Goal: Information Seeking & Learning: Learn about a topic

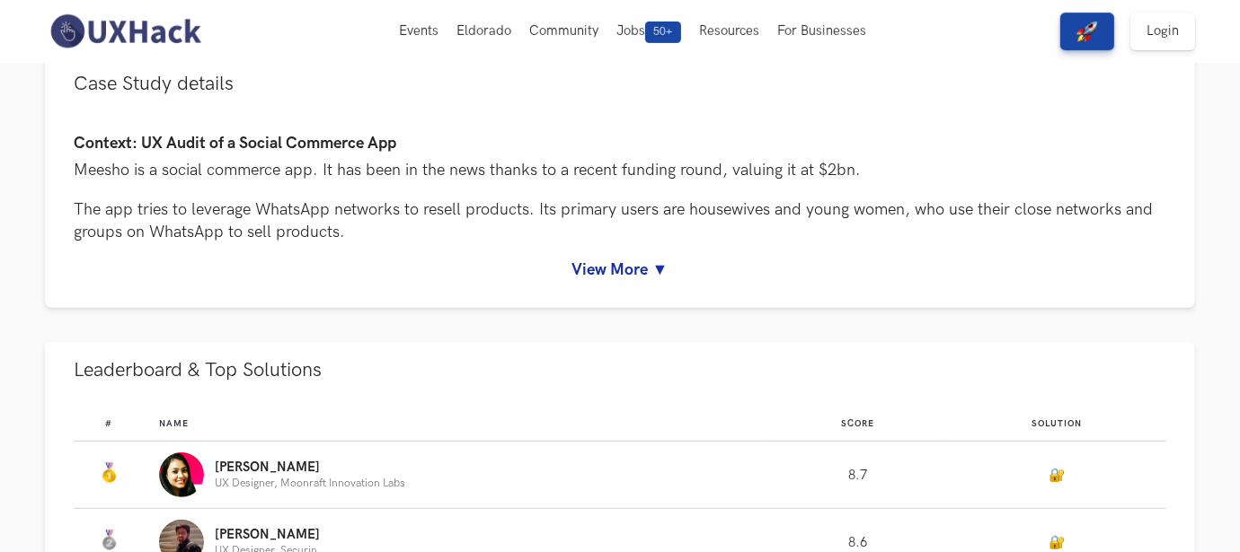
scroll to position [782, 0]
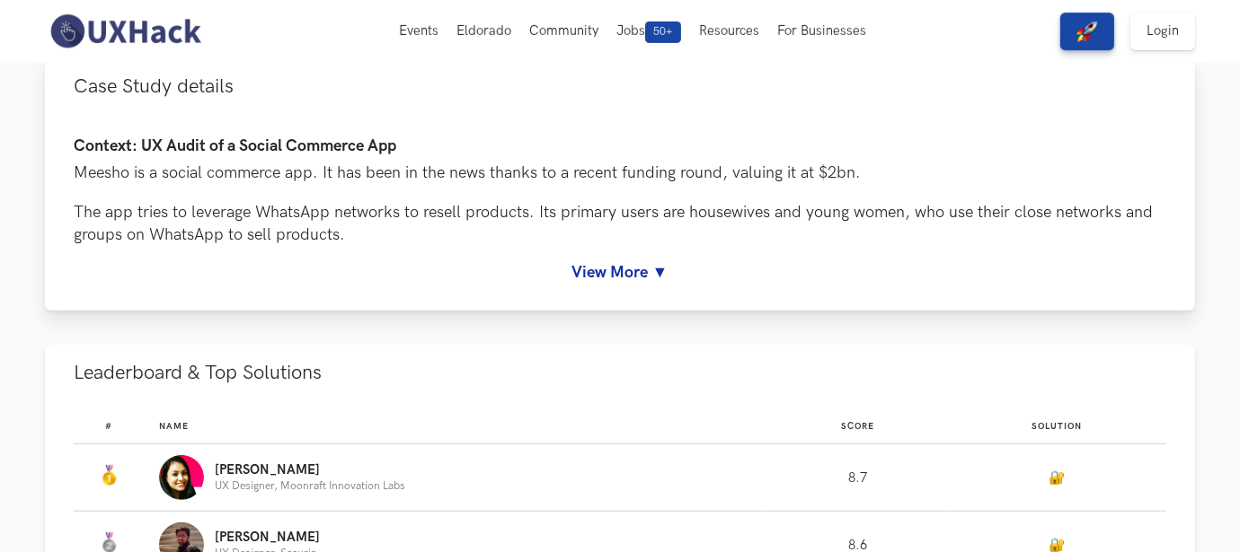
click at [655, 278] on link "View More ▼" at bounding box center [620, 272] width 1092 height 19
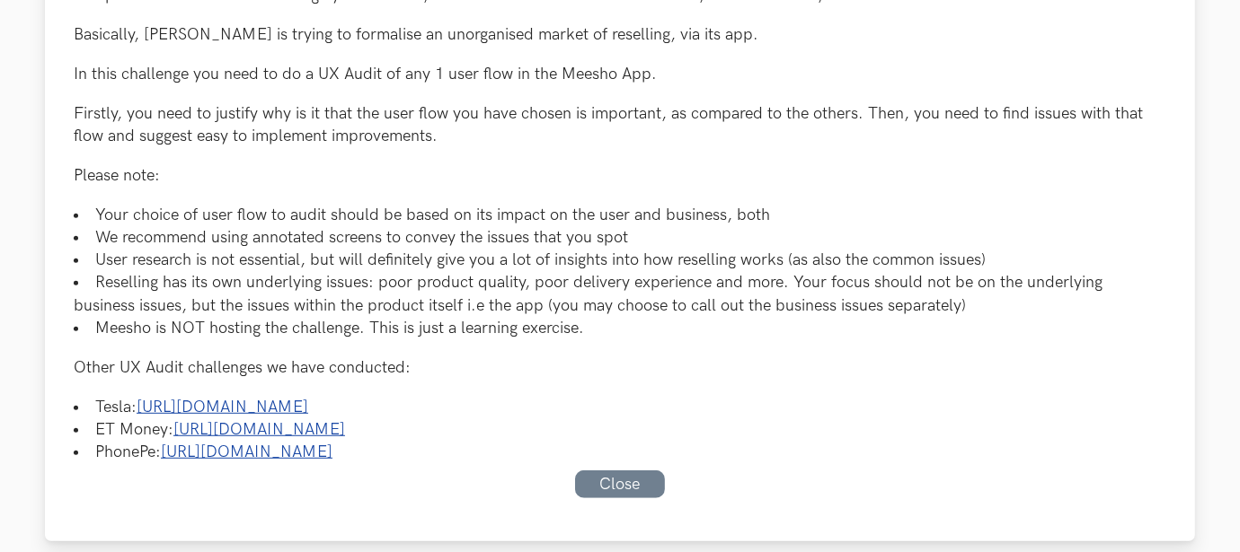
scroll to position [1094, 0]
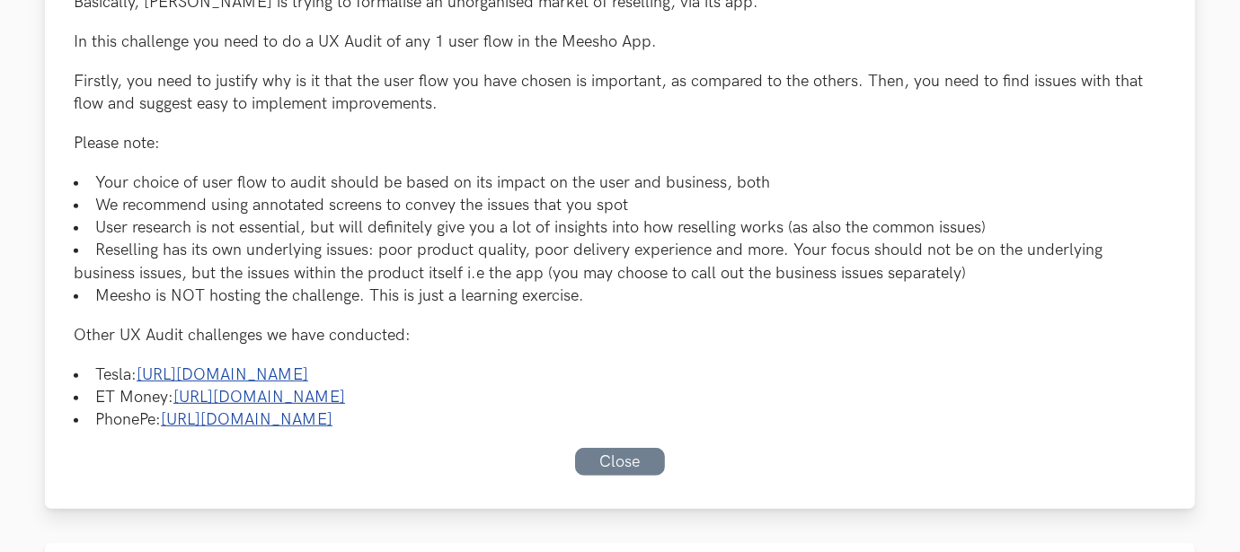
click at [332, 419] on link "[URL][DOMAIN_NAME]" at bounding box center [247, 419] width 172 height 19
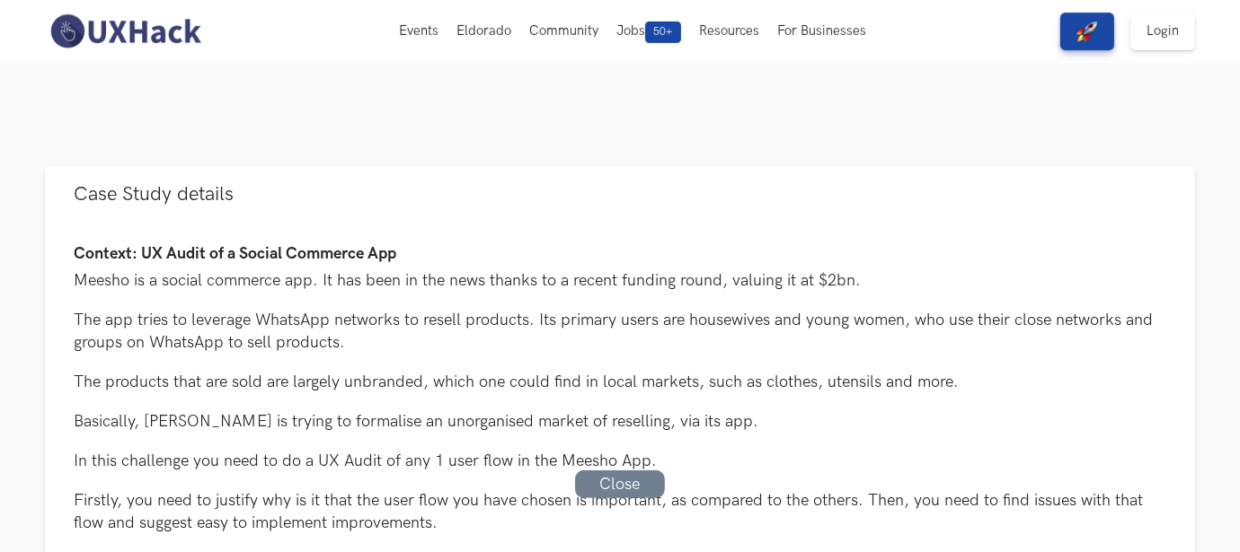
scroll to position [651, 0]
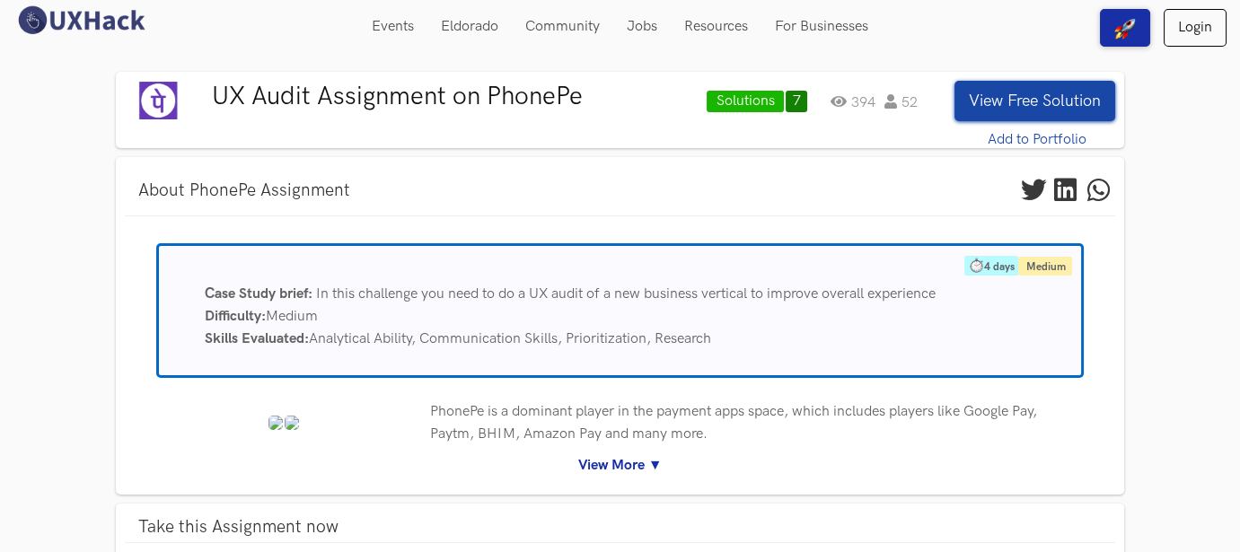
click at [631, 464] on link "View More ▼" at bounding box center [620, 466] width 965 height 22
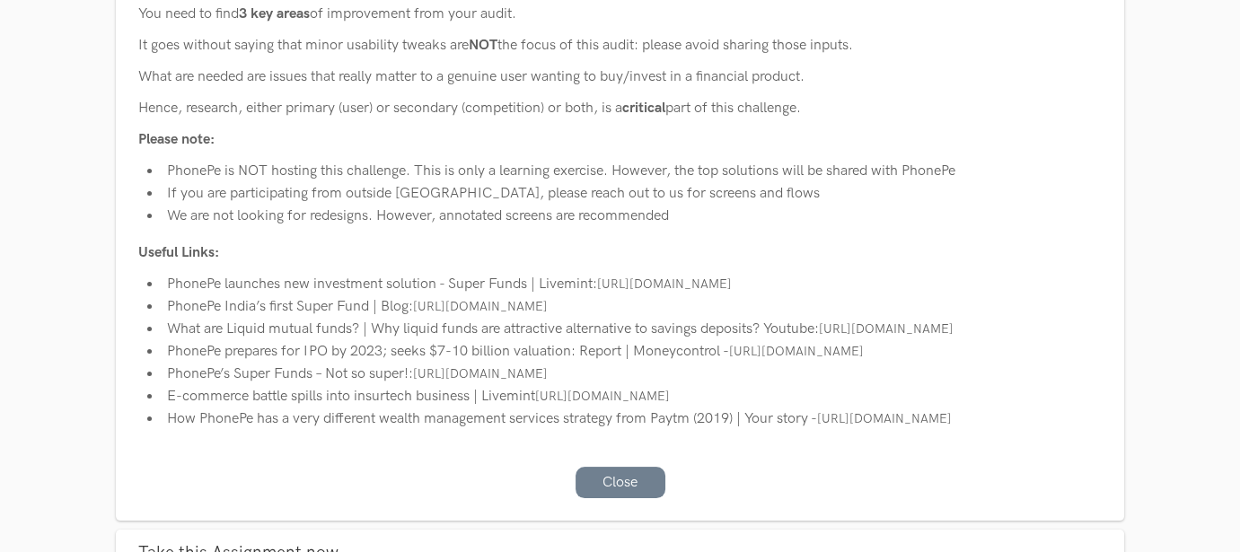
scroll to position [739, 0]
